Goal: Information Seeking & Learning: Find specific fact

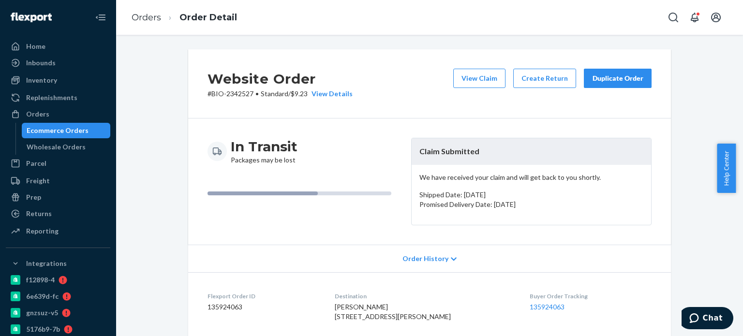
scroll to position [145, 0]
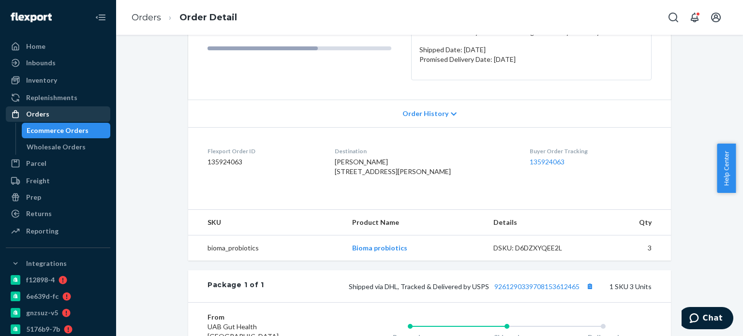
click at [47, 113] on div "Orders" at bounding box center [58, 114] width 103 height 14
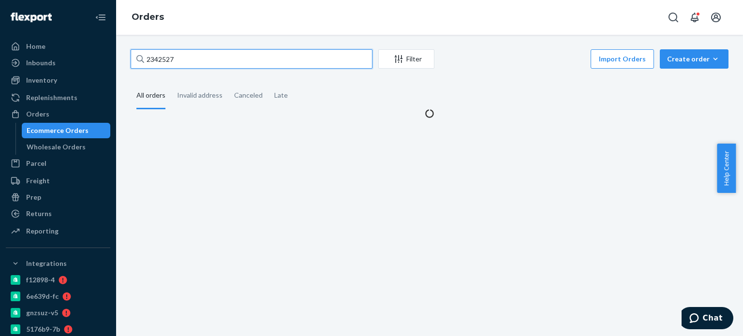
drag, startPoint x: 170, startPoint y: 61, endPoint x: 151, endPoint y: 61, distance: 18.9
click at [151, 61] on input "2342527" at bounding box center [252, 58] width 242 height 19
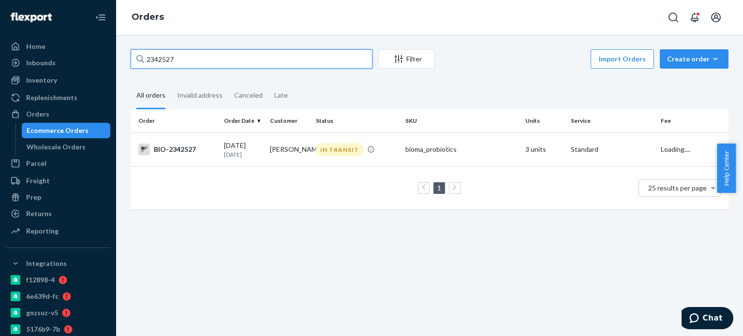
drag, startPoint x: 186, startPoint y: 60, endPoint x: 137, endPoint y: 58, distance: 48.9
click at [137, 58] on div "2342527" at bounding box center [252, 58] width 242 height 19
paste input "774776"
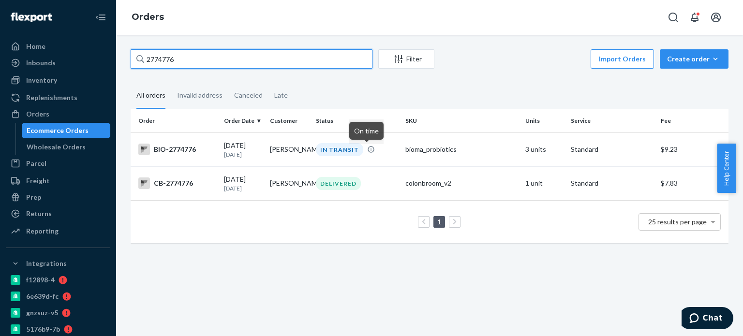
type input "2774776"
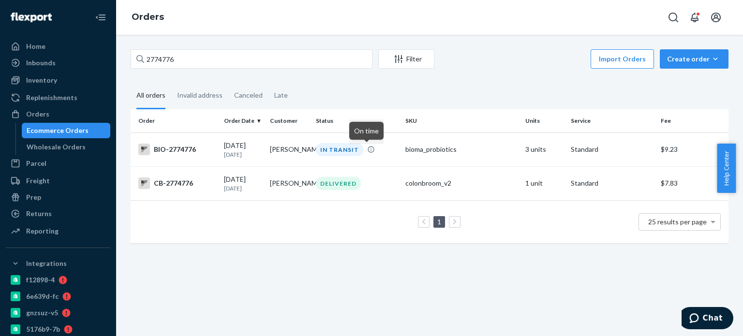
click at [364, 144] on div "On time" at bounding box center [366, 132] width 34 height 25
click at [287, 161] on td "[PERSON_NAME]" at bounding box center [289, 150] width 46 height 34
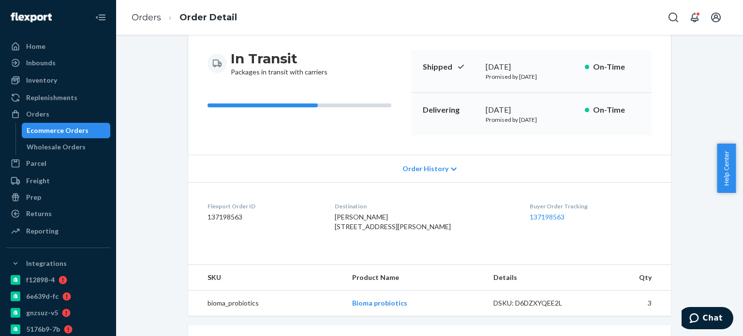
scroll to position [145, 0]
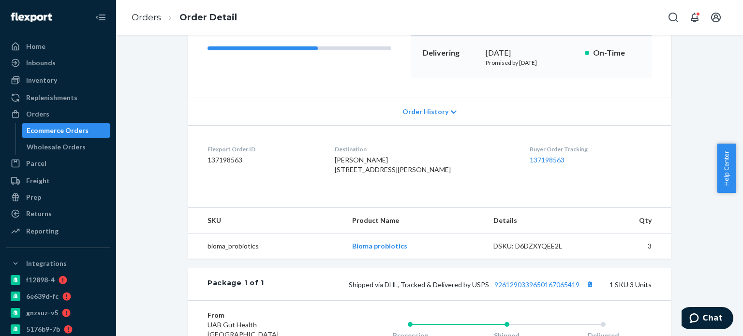
drag, startPoint x: 346, startPoint y: 166, endPoint x: 418, endPoint y: 184, distance: 74.8
click at [418, 175] on div "[PERSON_NAME] [STREET_ADDRESS][PERSON_NAME]" at bounding box center [425, 164] width 180 height 19
click at [381, 175] on div "[PERSON_NAME] [STREET_ADDRESS][PERSON_NAME]" at bounding box center [425, 164] width 180 height 19
drag, startPoint x: 345, startPoint y: 167, endPoint x: 420, endPoint y: 178, distance: 76.2
click at [420, 178] on dl "Flexport Order ID 137198563 Destination [PERSON_NAME] 2613 [PERSON_NAME], [GEOG…" at bounding box center [429, 161] width 483 height 73
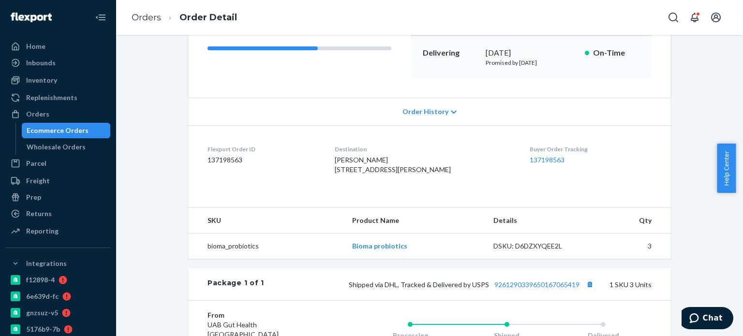
copy span "[STREET_ADDRESS][PERSON_NAME]"
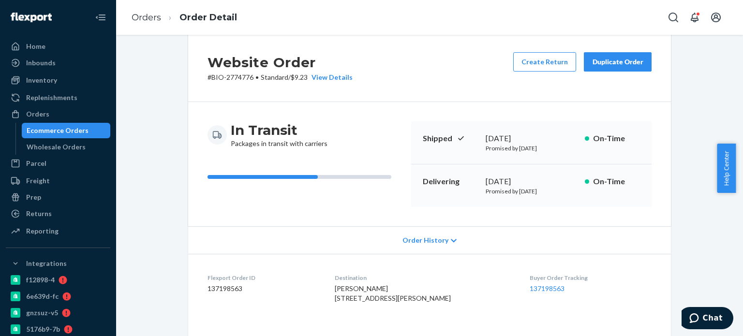
scroll to position [0, 0]
